Goal: Task Accomplishment & Management: Manage account settings

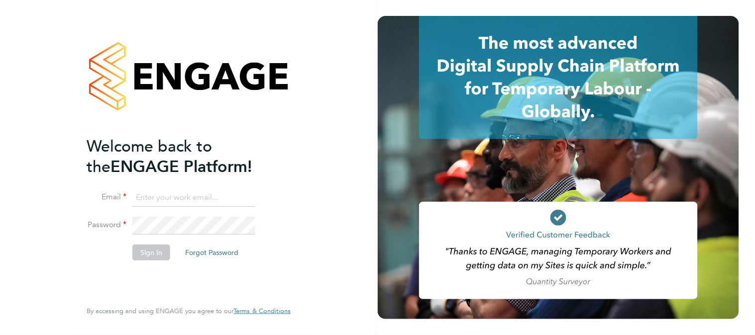
type input "k.owen@ionic.jobs"
click at [146, 251] on button "Sign In" at bounding box center [151, 253] width 38 height 16
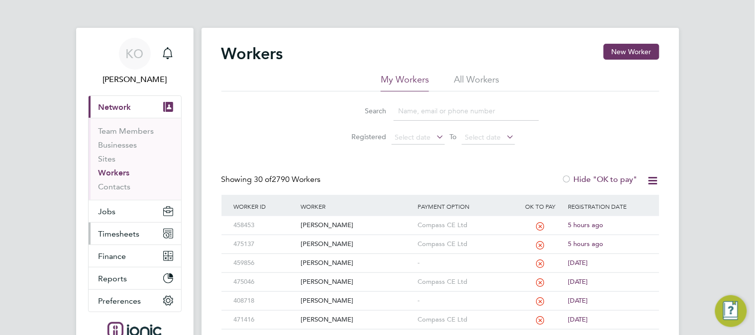
click at [121, 231] on span "Timesheets" at bounding box center [119, 233] width 41 height 9
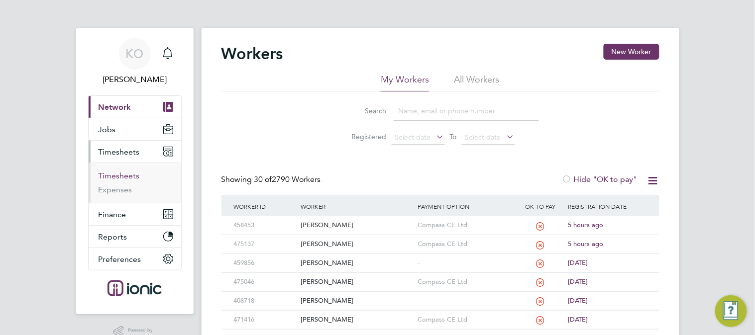
click at [117, 176] on link "Timesheets" at bounding box center [119, 175] width 41 height 9
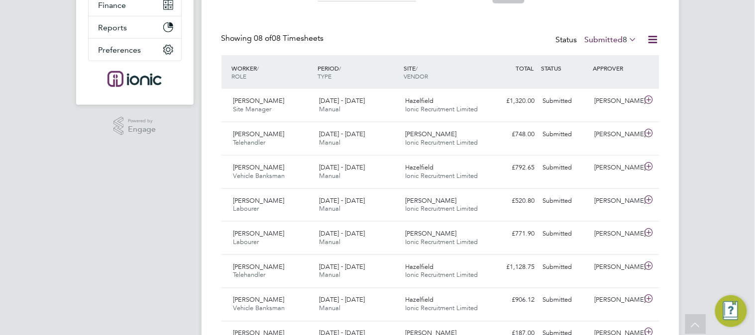
click at [619, 46] on div "Status Submitted 8" at bounding box center [598, 40] width 84 height 14
click at [620, 41] on label "Submitted 8" at bounding box center [611, 40] width 53 height 10
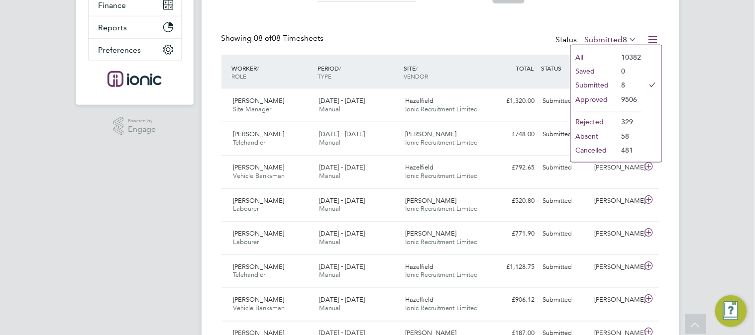
click at [620, 41] on label "Submitted 8" at bounding box center [611, 40] width 53 height 10
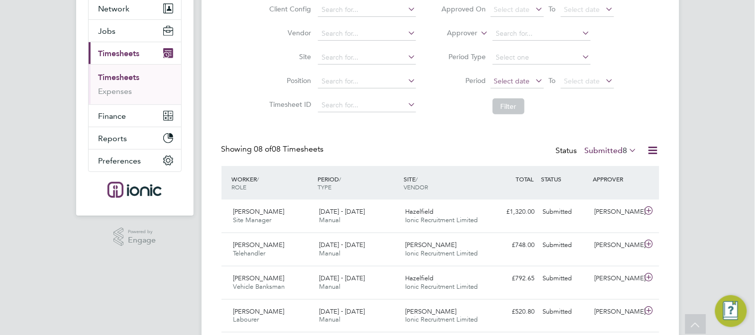
click at [524, 78] on span "Select date" at bounding box center [512, 81] width 36 height 9
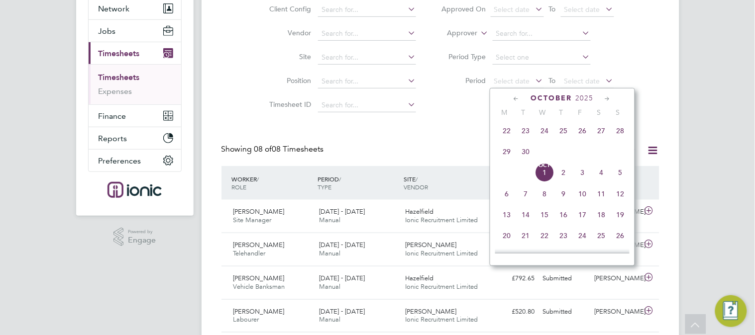
drag, startPoint x: 507, startPoint y: 133, endPoint x: 509, endPoint y: 128, distance: 5.7
click at [508, 130] on span "22" at bounding box center [506, 130] width 19 height 19
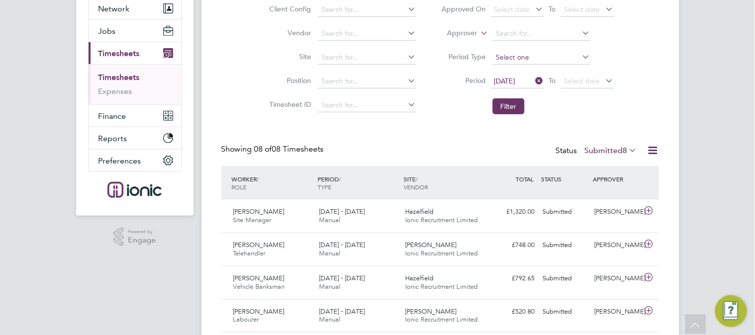
drag, startPoint x: 511, startPoint y: 109, endPoint x: 519, endPoint y: 105, distance: 8.9
click at [511, 107] on button "Filter" at bounding box center [509, 107] width 32 height 16
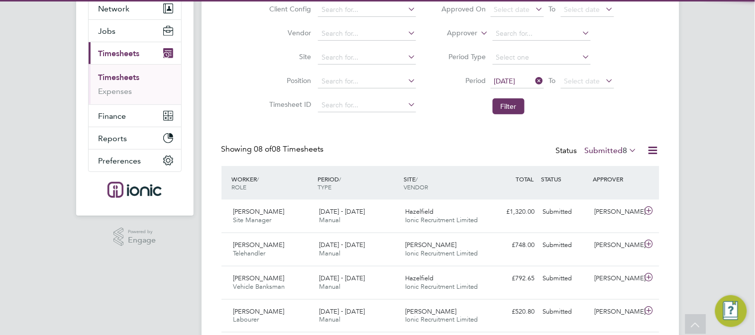
click at [618, 145] on div "Status Submitted 8" at bounding box center [598, 151] width 84 height 14
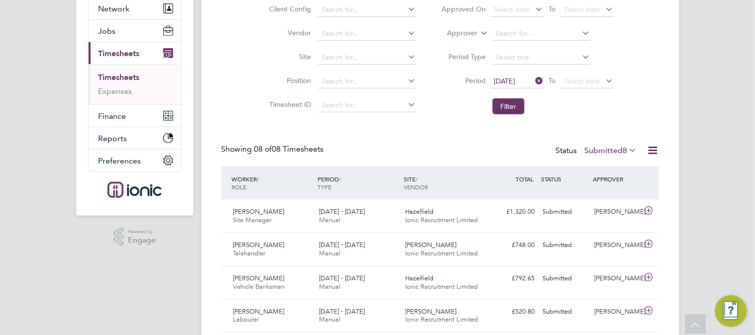
click at [618, 147] on label "Submitted 8" at bounding box center [611, 151] width 53 height 10
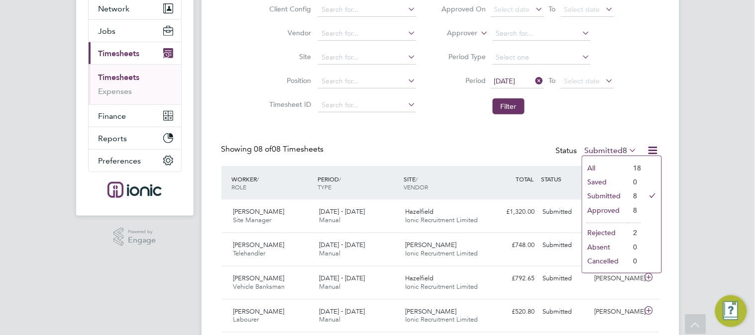
click at [618, 147] on label "Submitted 8" at bounding box center [611, 151] width 53 height 10
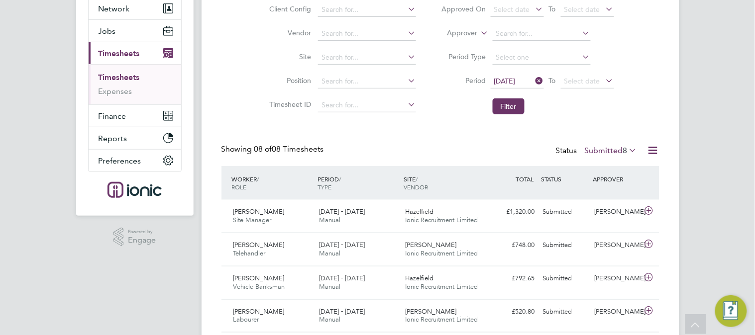
click at [449, 111] on li "Filter" at bounding box center [527, 107] width 198 height 26
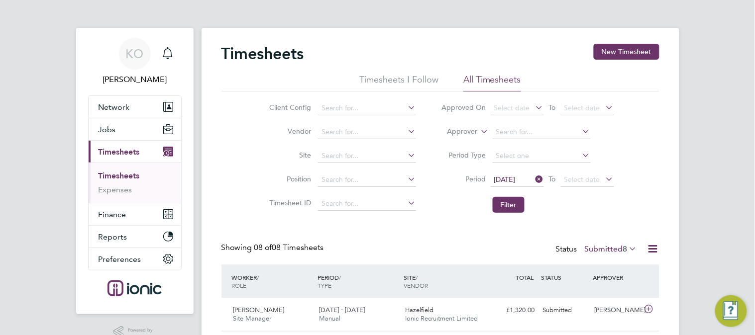
click at [363, 21] on app-barbie "Timesheets New Timesheet Timesheets I Follow All Timesheets Client Config Vendo…" at bounding box center [440, 292] width 478 height 584
click at [515, 204] on button "Filter" at bounding box center [509, 205] width 32 height 16
click at [624, 247] on span "8" at bounding box center [625, 249] width 4 height 10
click at [602, 305] on li "Approved" at bounding box center [605, 309] width 46 height 14
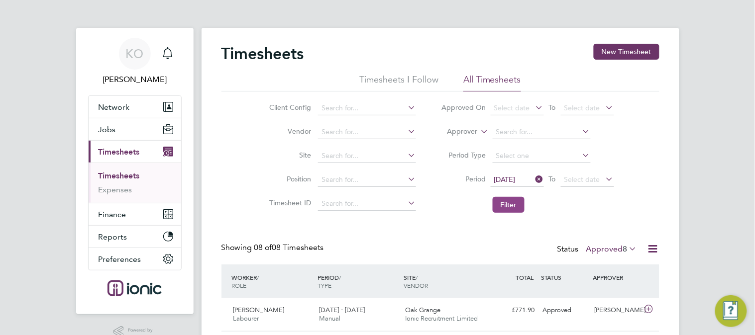
click at [513, 200] on button "Filter" at bounding box center [509, 205] width 32 height 16
click at [512, 204] on button "Filter" at bounding box center [509, 205] width 32 height 16
click at [508, 199] on button "Filter" at bounding box center [509, 205] width 32 height 16
click at [511, 212] on button "Filter" at bounding box center [509, 205] width 32 height 16
click at [511, 207] on button "Filter" at bounding box center [509, 205] width 32 height 16
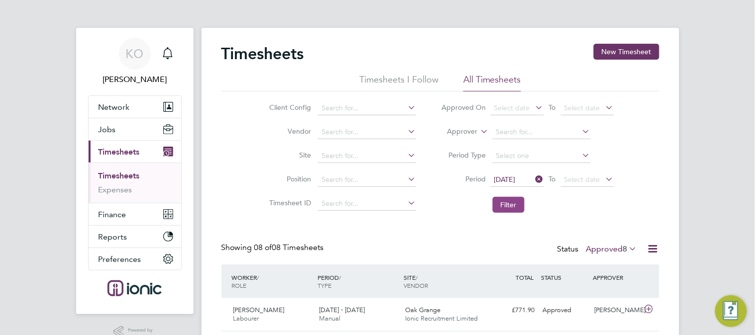
click at [509, 208] on button "Filter" at bounding box center [509, 205] width 32 height 16
click at [506, 207] on button "Filter" at bounding box center [509, 205] width 32 height 16
click at [512, 202] on button "Filter" at bounding box center [509, 205] width 32 height 16
click at [507, 202] on button "Filter" at bounding box center [509, 205] width 32 height 16
click at [510, 202] on button "Filter" at bounding box center [509, 205] width 32 height 16
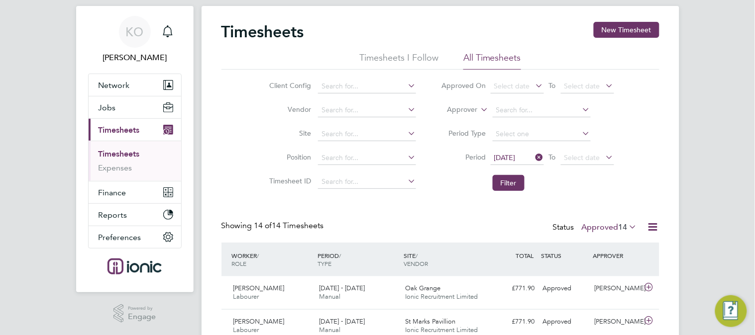
click at [623, 229] on span "14" at bounding box center [622, 227] width 9 height 10
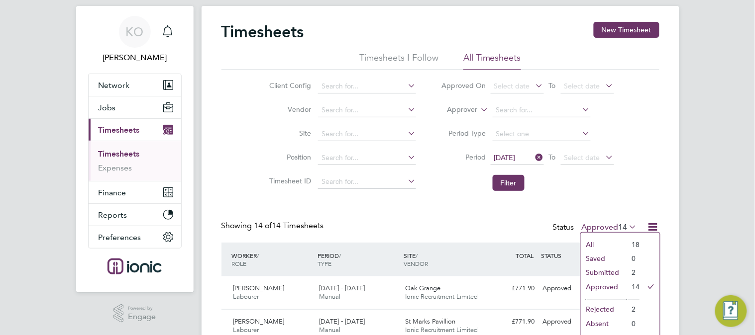
click at [602, 272] on li "Submitted" at bounding box center [604, 273] width 46 height 14
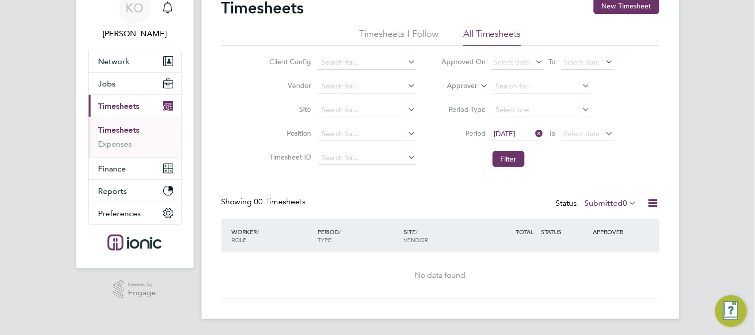
click at [618, 207] on label "Submitted 0" at bounding box center [611, 204] width 53 height 10
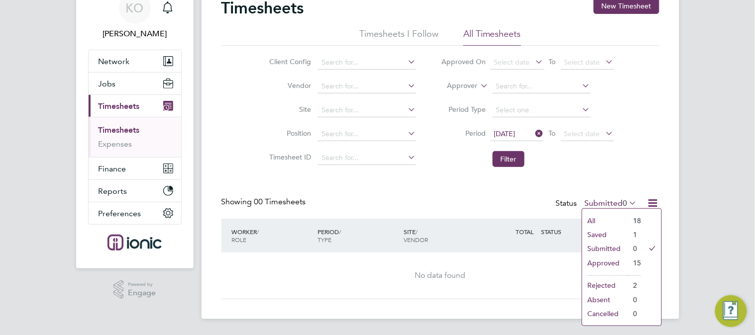
click at [608, 261] on li "Approved" at bounding box center [605, 263] width 46 height 14
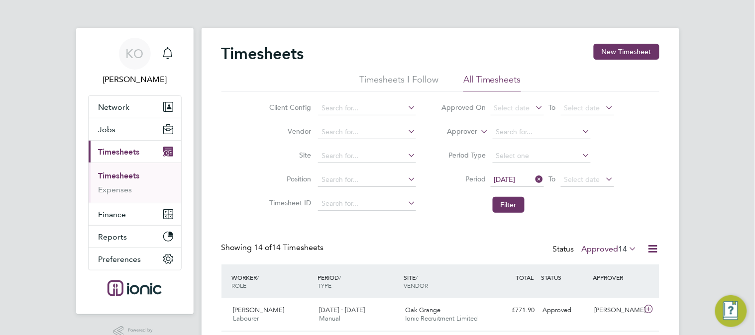
click at [615, 247] on label "Approved 14" at bounding box center [610, 249] width 56 height 10
click at [608, 292] on li "Submitted" at bounding box center [604, 295] width 46 height 14
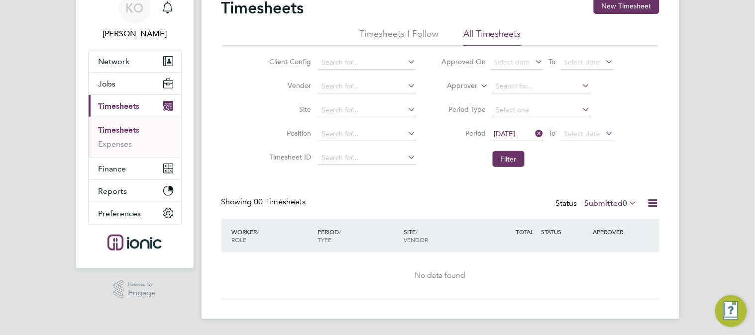
drag, startPoint x: 611, startPoint y: 208, endPoint x: 613, endPoint y: 201, distance: 6.9
click at [611, 207] on div "Status Submitted 0" at bounding box center [598, 204] width 84 height 14
click at [614, 201] on label "Submitted 0" at bounding box center [611, 204] width 53 height 10
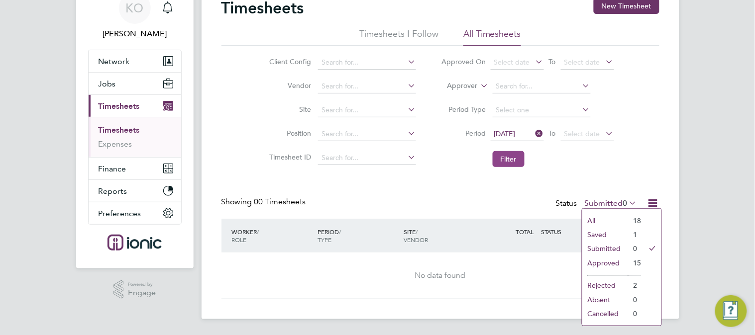
click at [516, 161] on button "Filter" at bounding box center [509, 159] width 32 height 16
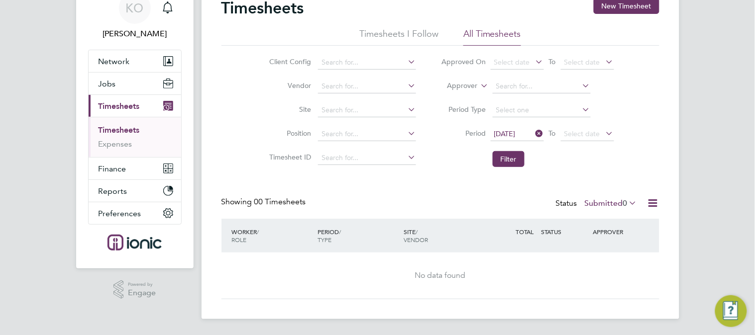
click at [623, 203] on span "0" at bounding box center [625, 204] width 4 height 10
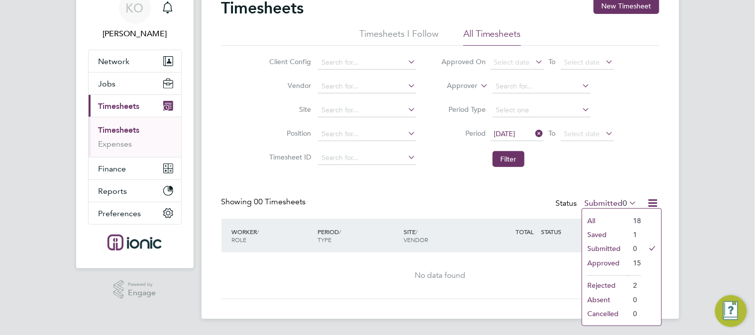
click at [603, 235] on li "Saved" at bounding box center [605, 235] width 46 height 14
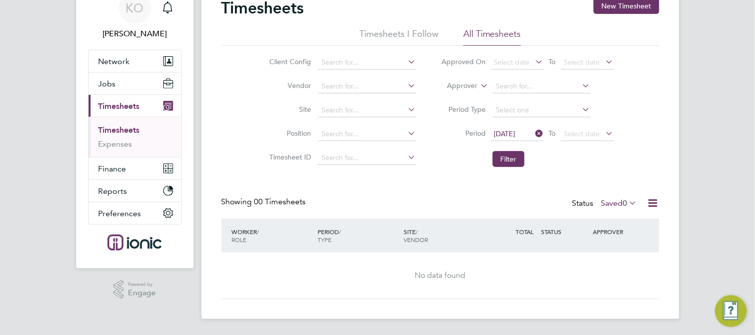
click at [604, 204] on label "Saved 0" at bounding box center [619, 204] width 36 height 10
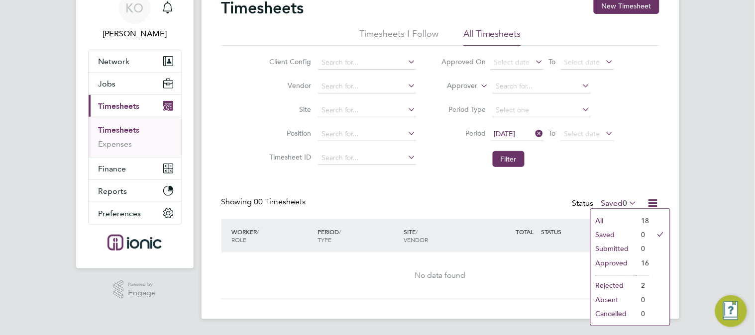
click at [612, 259] on li "Approved" at bounding box center [614, 263] width 46 height 14
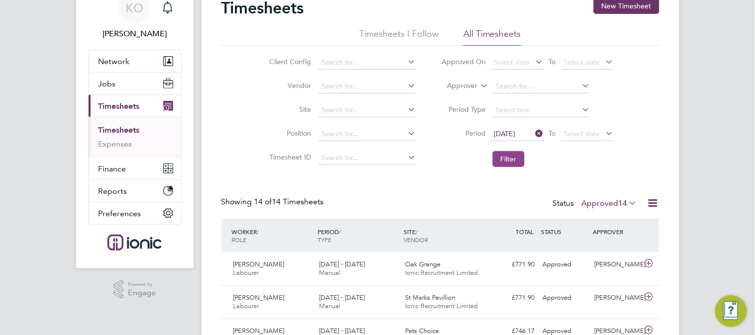
click at [509, 161] on button "Filter" at bounding box center [509, 159] width 32 height 16
click at [507, 161] on button "Filter" at bounding box center [509, 159] width 32 height 16
click at [510, 155] on button "Filter" at bounding box center [509, 159] width 32 height 16
click at [627, 199] on icon at bounding box center [627, 203] width 0 height 14
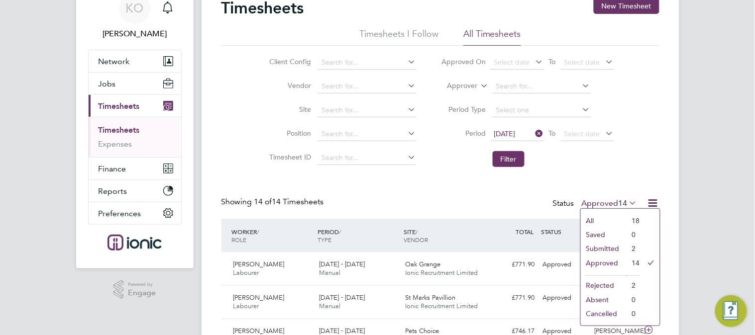
click at [627, 199] on icon at bounding box center [627, 203] width 0 height 14
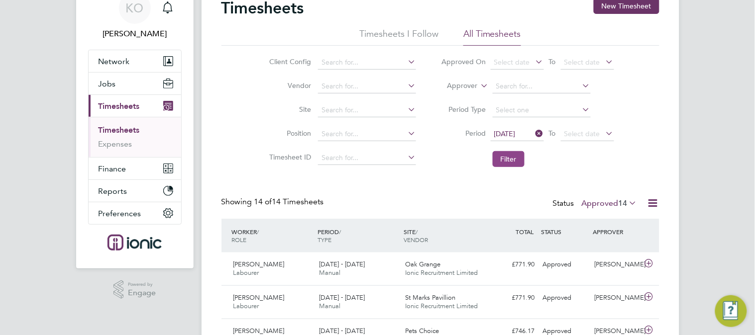
click at [502, 163] on button "Filter" at bounding box center [509, 159] width 32 height 16
click at [505, 159] on button "Filter" at bounding box center [509, 159] width 32 height 16
click at [502, 158] on button "Filter" at bounding box center [509, 159] width 32 height 16
click at [511, 158] on button "Filter" at bounding box center [509, 159] width 32 height 16
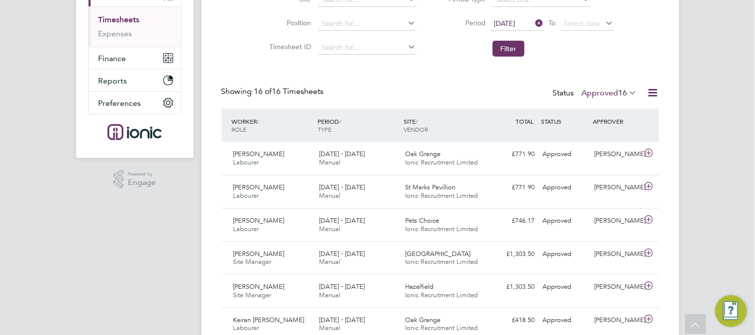
click at [607, 93] on label "Approved 16" at bounding box center [610, 93] width 56 height 10
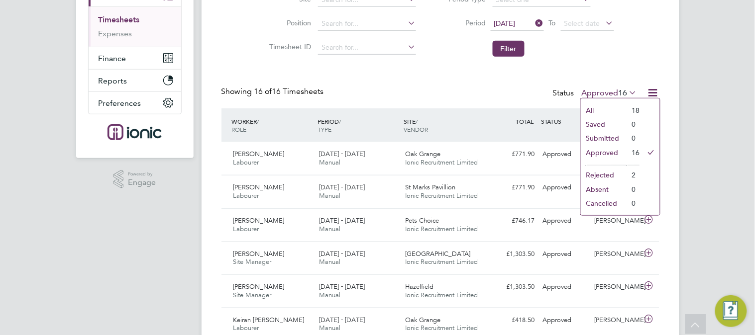
click at [607, 93] on label "Approved 16" at bounding box center [610, 93] width 56 height 10
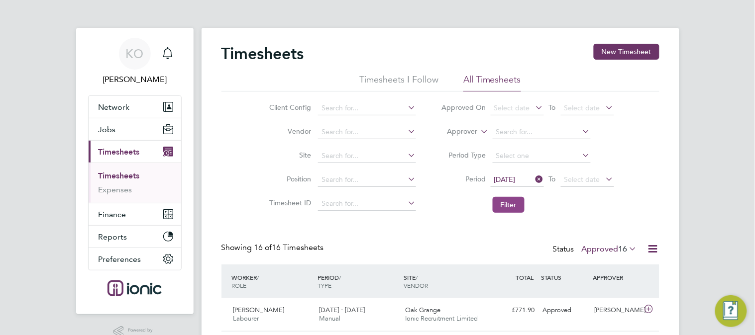
click at [513, 205] on button "Filter" at bounding box center [509, 205] width 32 height 16
